Goal: Information Seeking & Learning: Learn about a topic

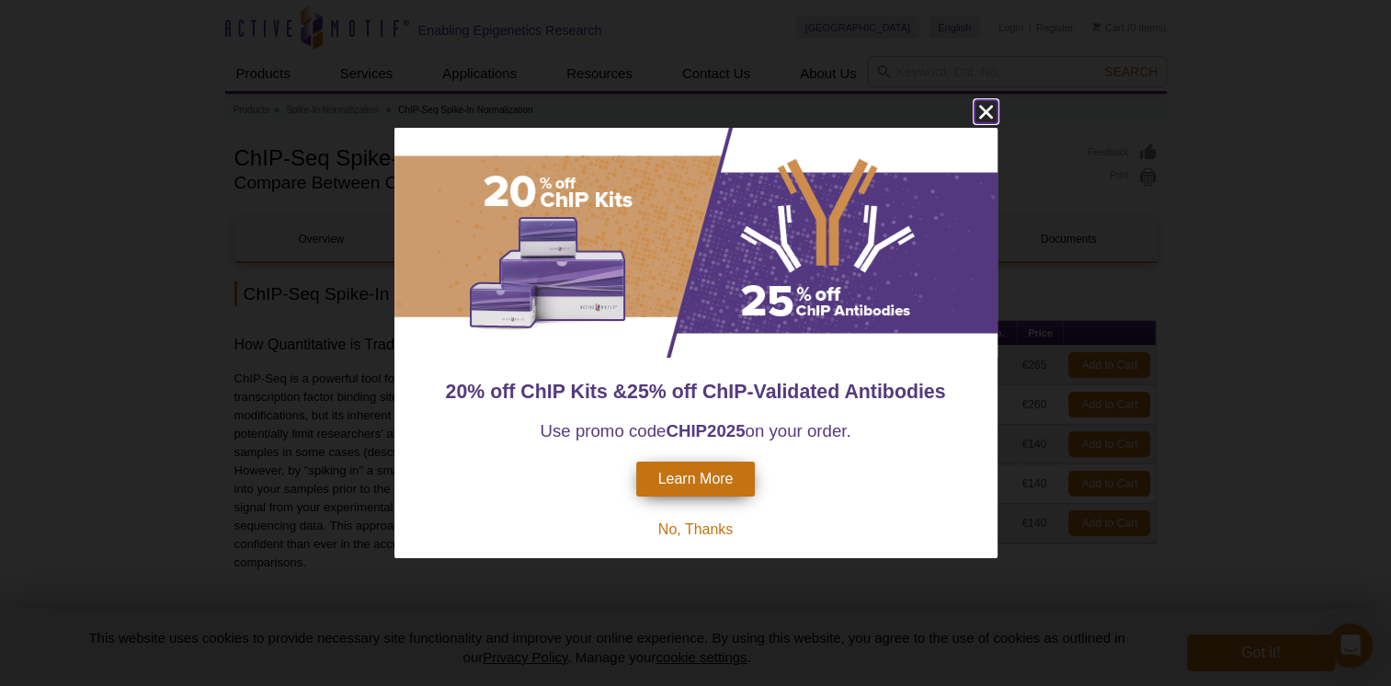
click at [989, 105] on icon "close" at bounding box center [985, 111] width 23 height 23
click at [996, 104] on icon "close" at bounding box center [985, 111] width 23 height 23
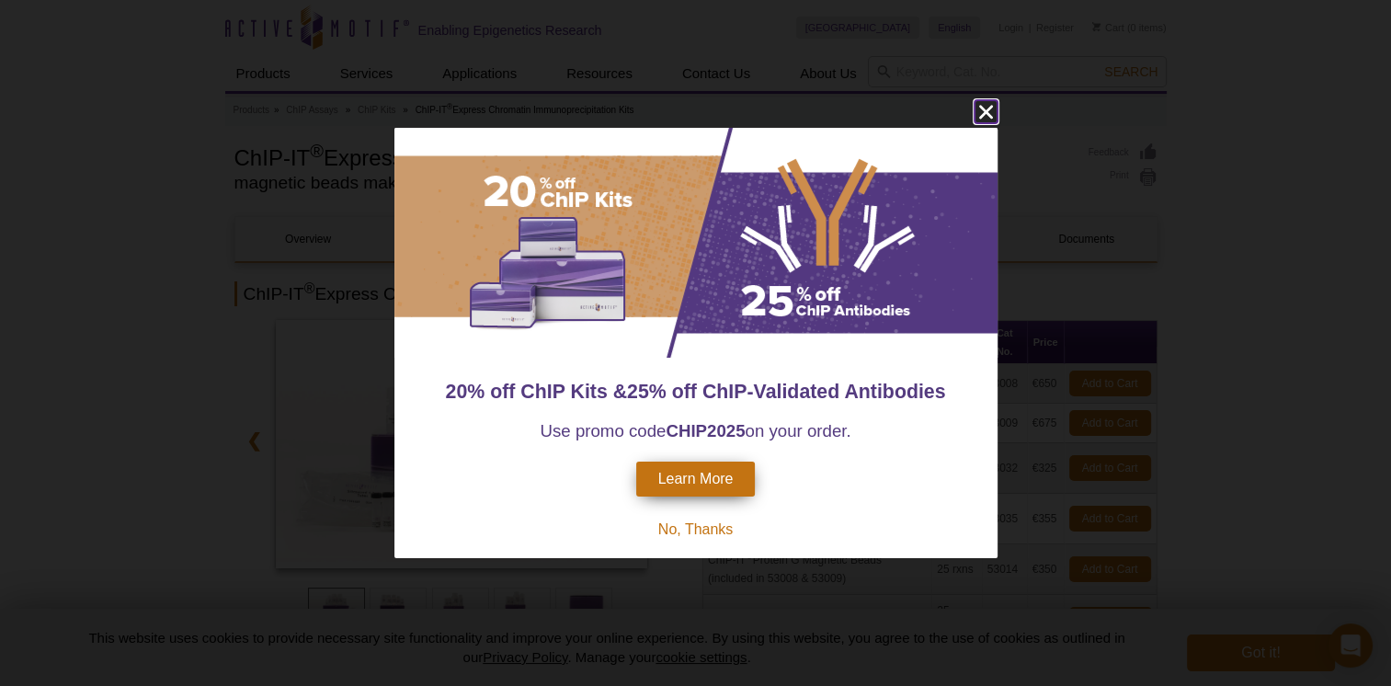
click at [985, 112] on icon "close" at bounding box center [985, 112] width 14 height 14
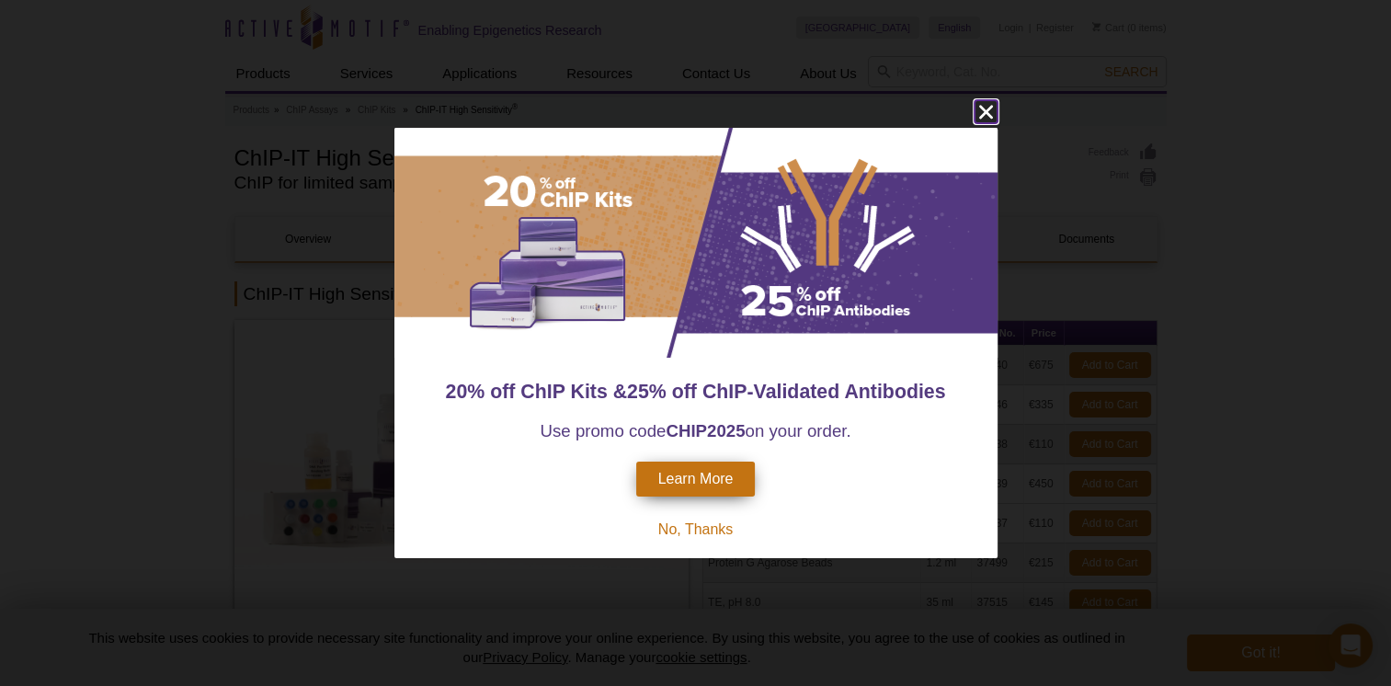
click at [981, 104] on icon "close" at bounding box center [985, 111] width 23 height 23
